Goal: Transaction & Acquisition: Purchase product/service

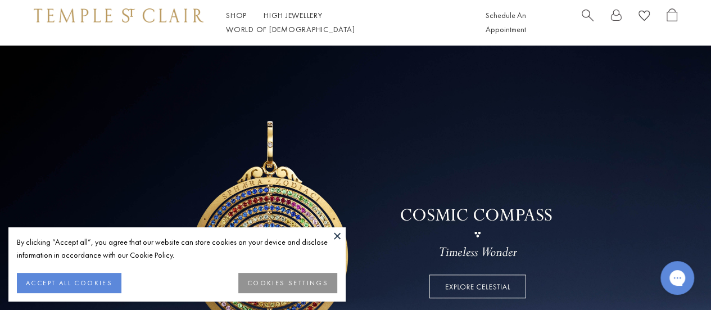
click at [334, 231] on button at bounding box center [337, 235] width 17 height 17
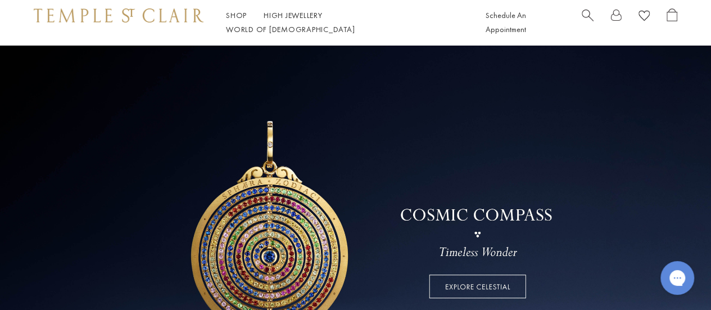
click at [584, 19] on span "Search" at bounding box center [588, 14] width 12 height 12
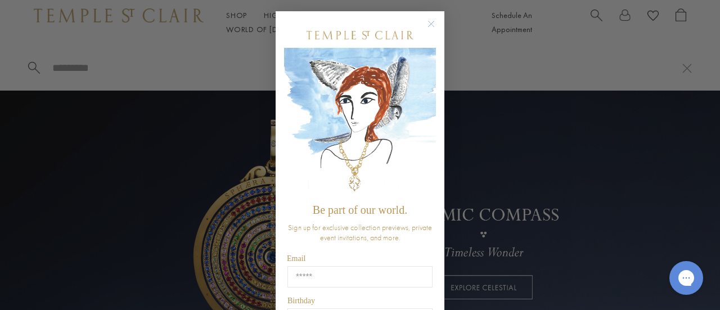
click at [426, 22] on circle "Close dialog" at bounding box center [431, 23] width 13 height 13
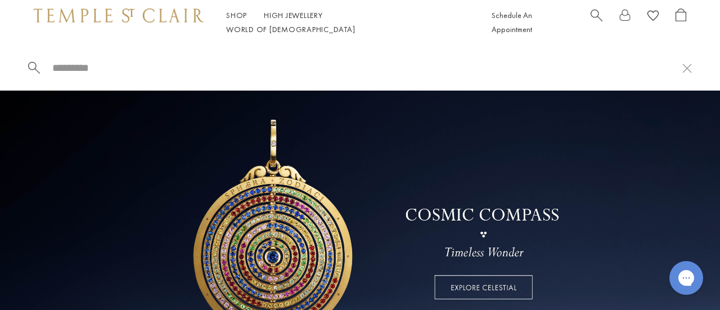
click at [60, 73] on input "search" at bounding box center [366, 67] width 631 height 13
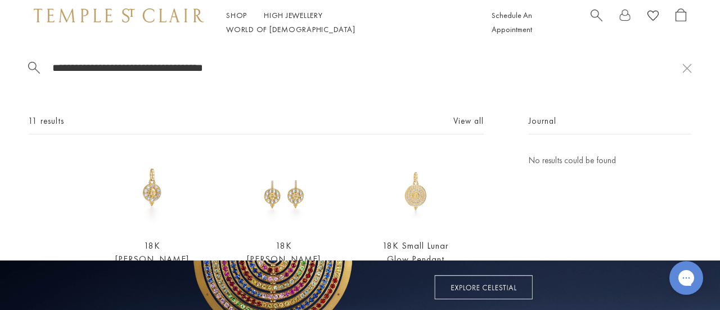
type input "**********"
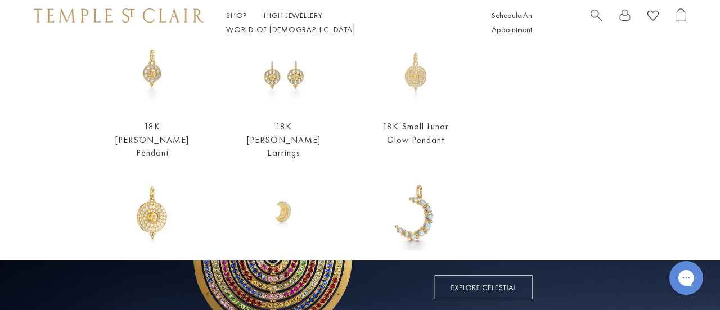
scroll to position [92, 0]
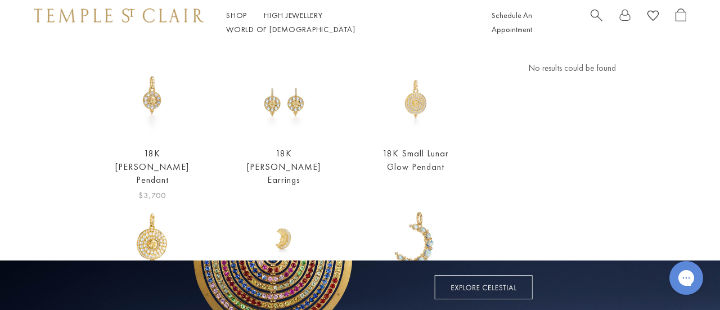
click at [155, 123] on img at bounding box center [152, 98] width 75 height 75
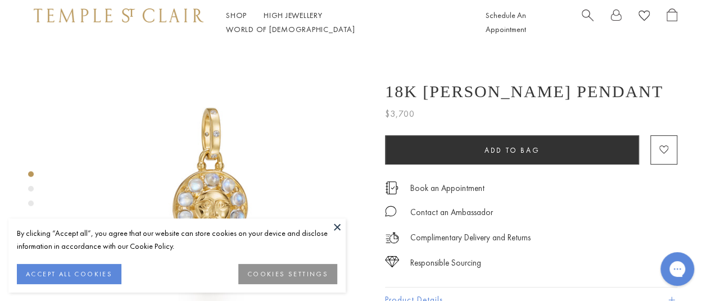
click at [82, 267] on button "ACCEPT ALL COOKIES" at bounding box center [69, 274] width 105 height 20
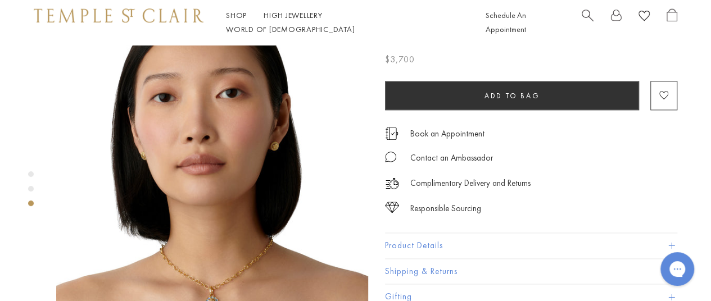
scroll to position [729, 0]
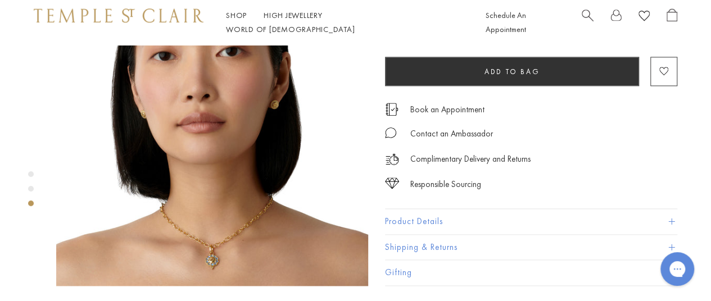
click at [425, 209] on button "Product Details" at bounding box center [531, 221] width 292 height 25
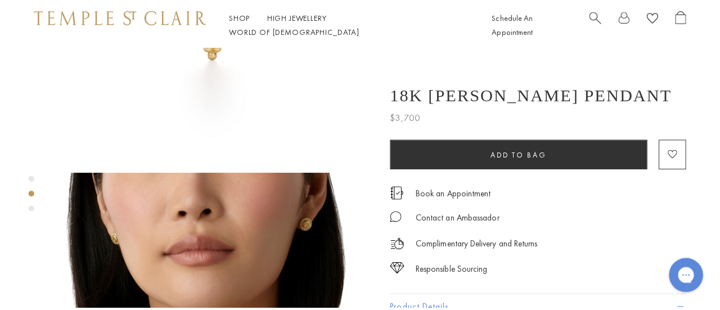
scroll to position [204, 0]
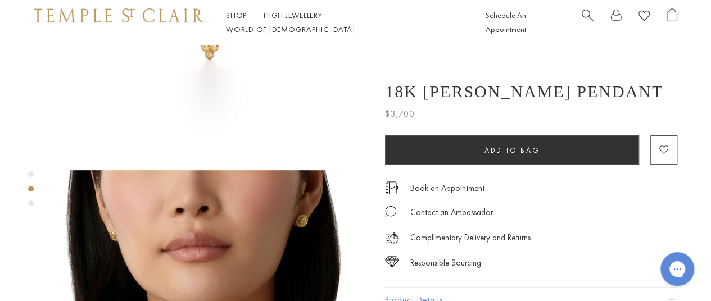
click at [580, 20] on div "Schedule An Appointment" at bounding box center [582, 22] width 192 height 28
click at [587, 20] on span "Search" at bounding box center [588, 14] width 12 height 12
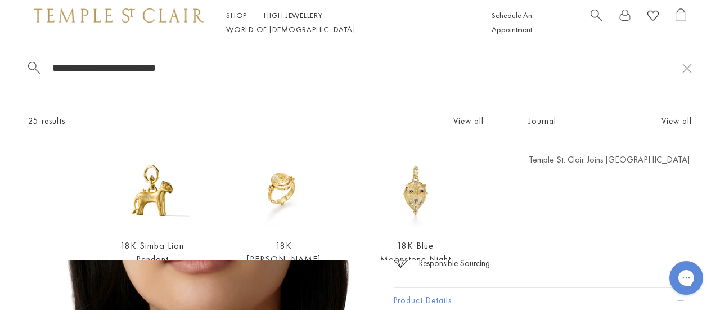
type input "**********"
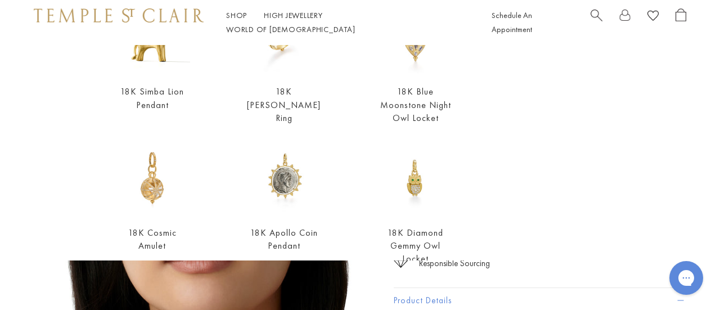
scroll to position [0, 0]
